Goal: Task Accomplishment & Management: Manage account settings

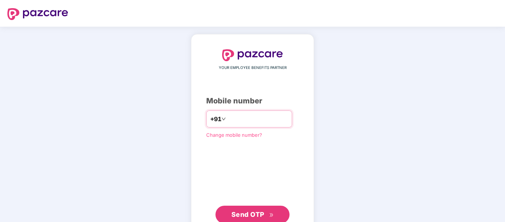
click at [261, 113] on input "number" at bounding box center [257, 119] width 61 height 12
type input "**********"
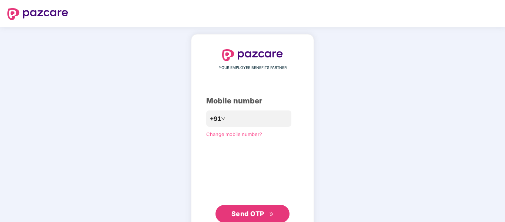
click at [257, 214] on span "Send OTP" at bounding box center [247, 214] width 33 height 8
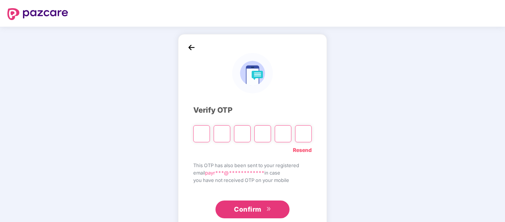
type input "*"
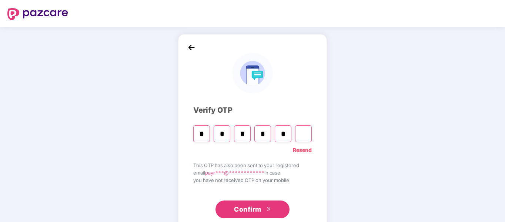
type input "*"
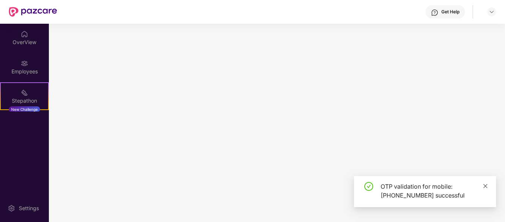
click at [487, 186] on icon "close" at bounding box center [485, 185] width 5 height 5
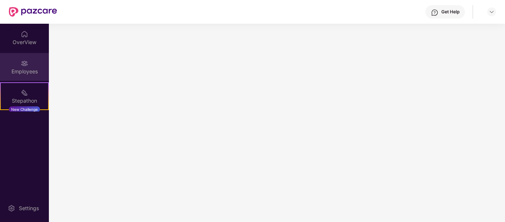
click at [27, 74] on div "Employees" at bounding box center [24, 71] width 49 height 7
click at [32, 57] on div "Employees" at bounding box center [24, 67] width 49 height 28
click at [23, 64] on img at bounding box center [24, 63] width 7 height 7
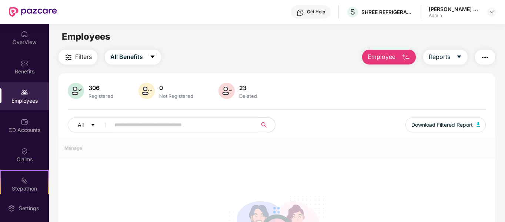
click at [122, 120] on input "text" at bounding box center [180, 124] width 133 height 11
click at [32, 126] on div "CD Accounts" at bounding box center [24, 129] width 49 height 7
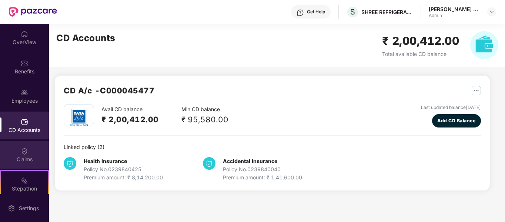
click at [16, 165] on div "Claims" at bounding box center [24, 155] width 49 height 28
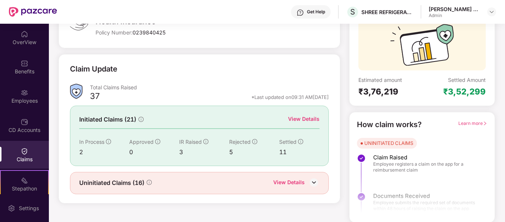
scroll to position [68, 0]
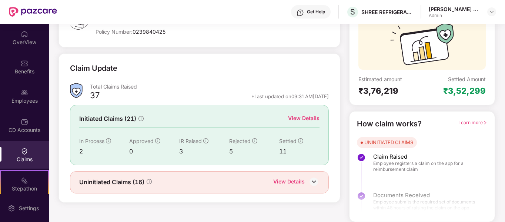
click at [301, 183] on div "View Details" at bounding box center [288, 182] width 31 height 10
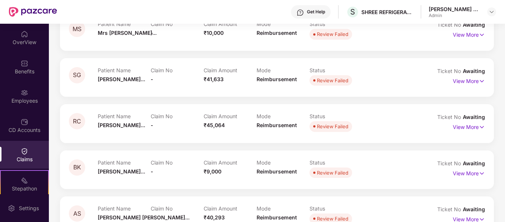
scroll to position [0, 0]
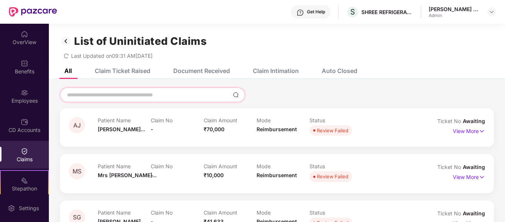
click at [134, 97] on input at bounding box center [148, 95] width 164 height 8
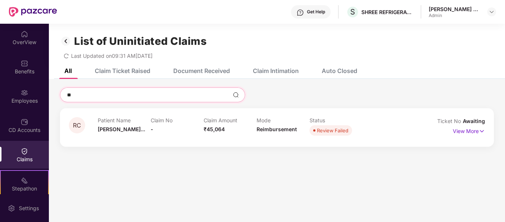
type input "**"
click at [292, 73] on div "Claim Intimation" at bounding box center [276, 70] width 46 height 7
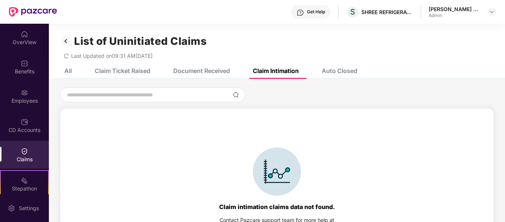
click at [356, 68] on div "Auto Closed" at bounding box center [340, 70] width 36 height 7
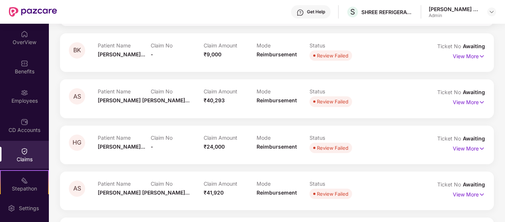
scroll to position [481, 0]
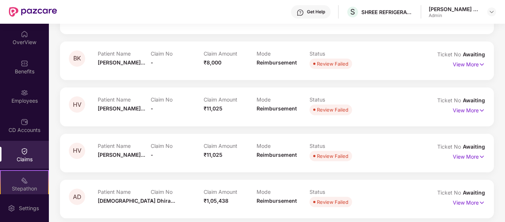
click at [19, 180] on div "Stepathon New Challenge" at bounding box center [24, 184] width 49 height 28
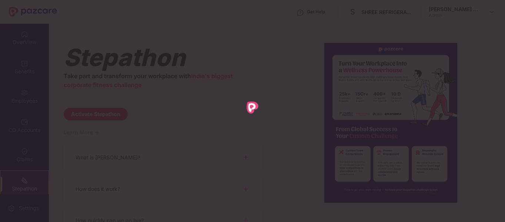
scroll to position [0, 0]
